Goal: Find specific page/section: Find specific page/section

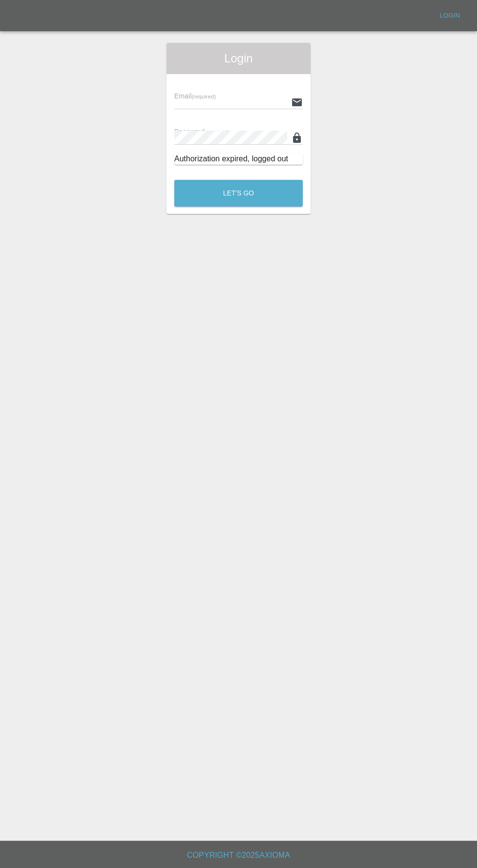
click at [216, 102] on input "text" at bounding box center [230, 102] width 113 height 14
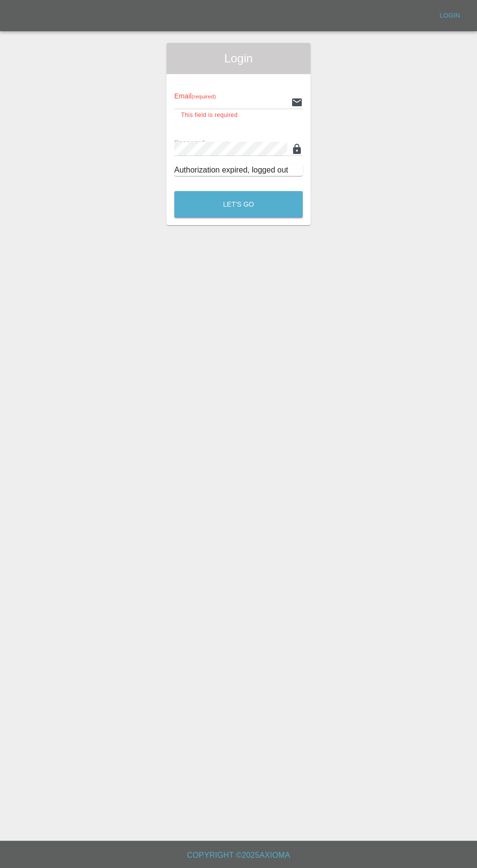
type input "[EMAIL_ADDRESS][DOMAIN_NAME]"
click at [174, 191] on button "Let's Go" at bounding box center [238, 204] width 129 height 27
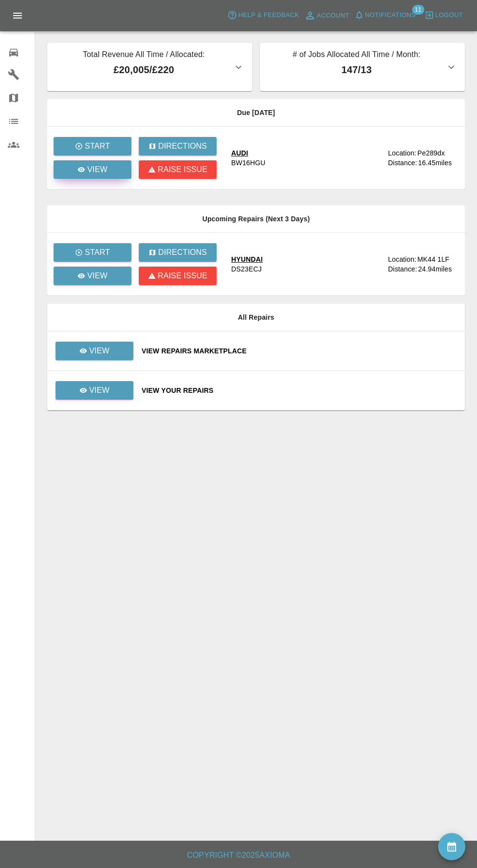
click at [113, 171] on link "View" at bounding box center [93, 169] width 78 height 19
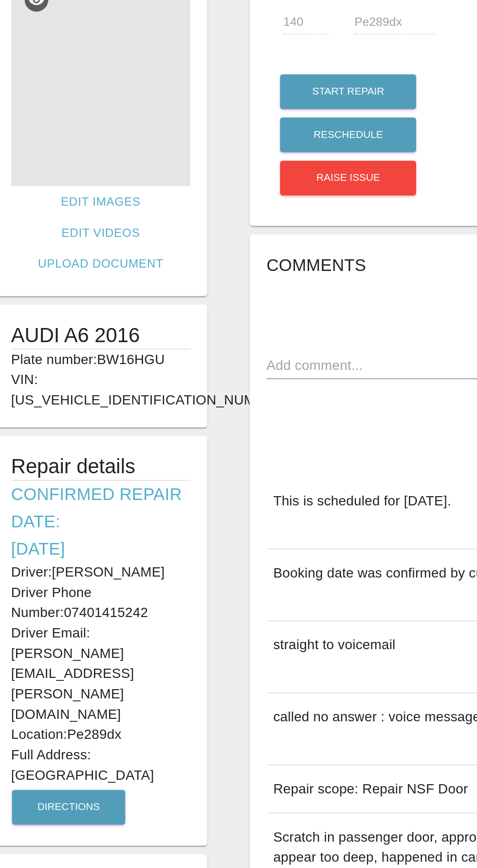
click at [143, 119] on img at bounding box center [108, 118] width 103 height 122
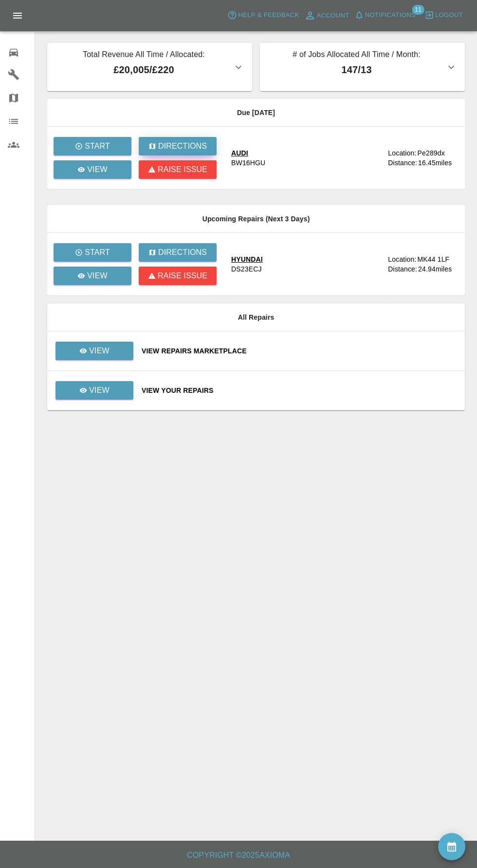
click at [186, 147] on p "Directions" at bounding box center [182, 146] width 49 height 12
click at [103, 172] on p "View" at bounding box center [97, 170] width 20 height 12
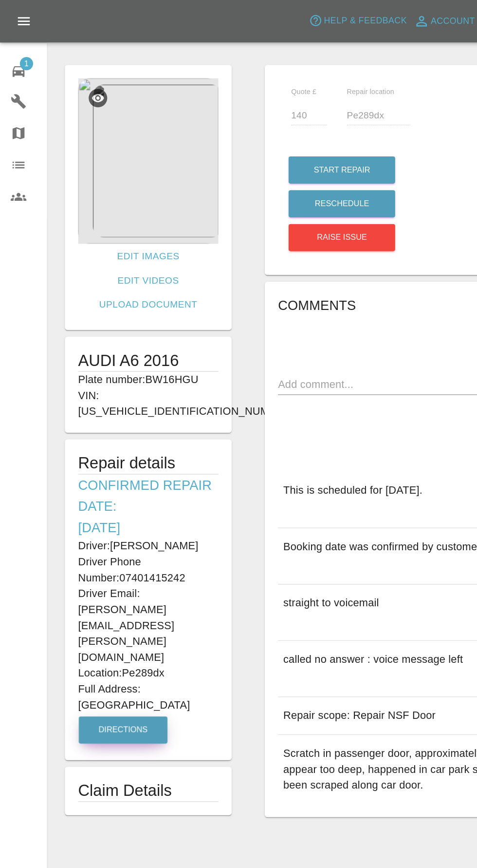
click at [82, 527] on button "Directions" at bounding box center [90, 537] width 65 height 20
